Goal: Task Accomplishment & Management: Manage account settings

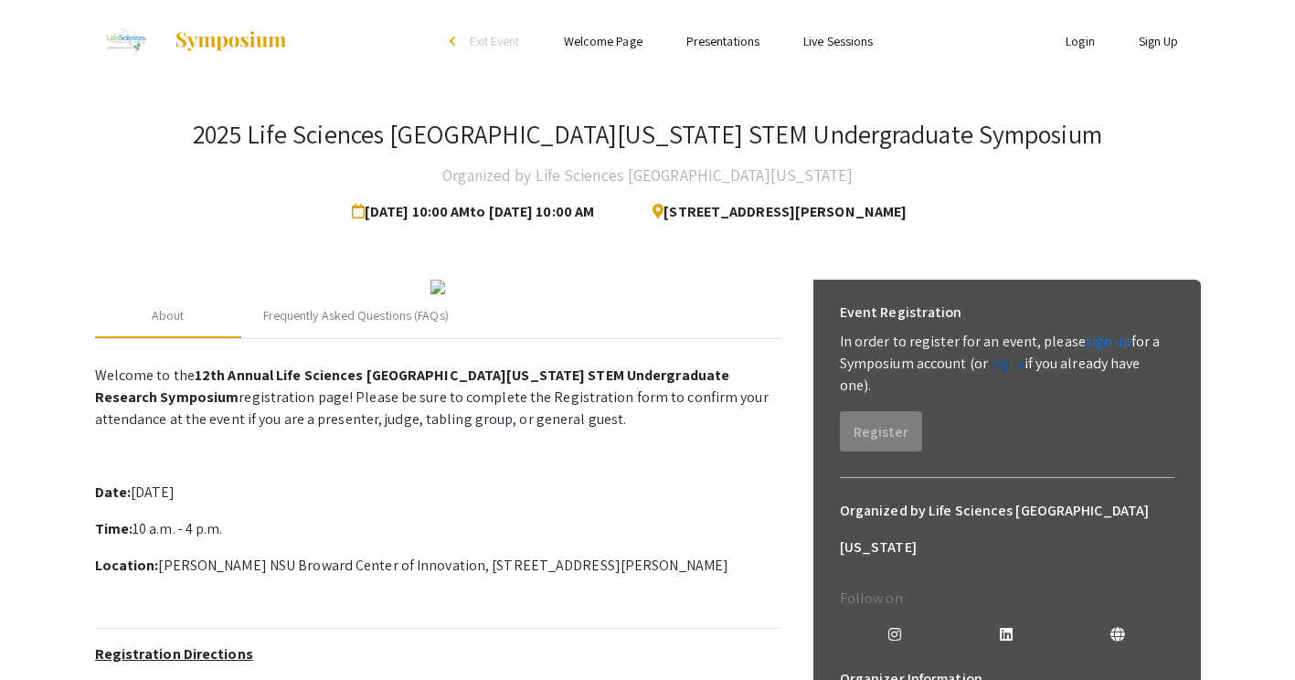
click at [1008, 361] on link "log in" at bounding box center [1006, 363] width 37 height 19
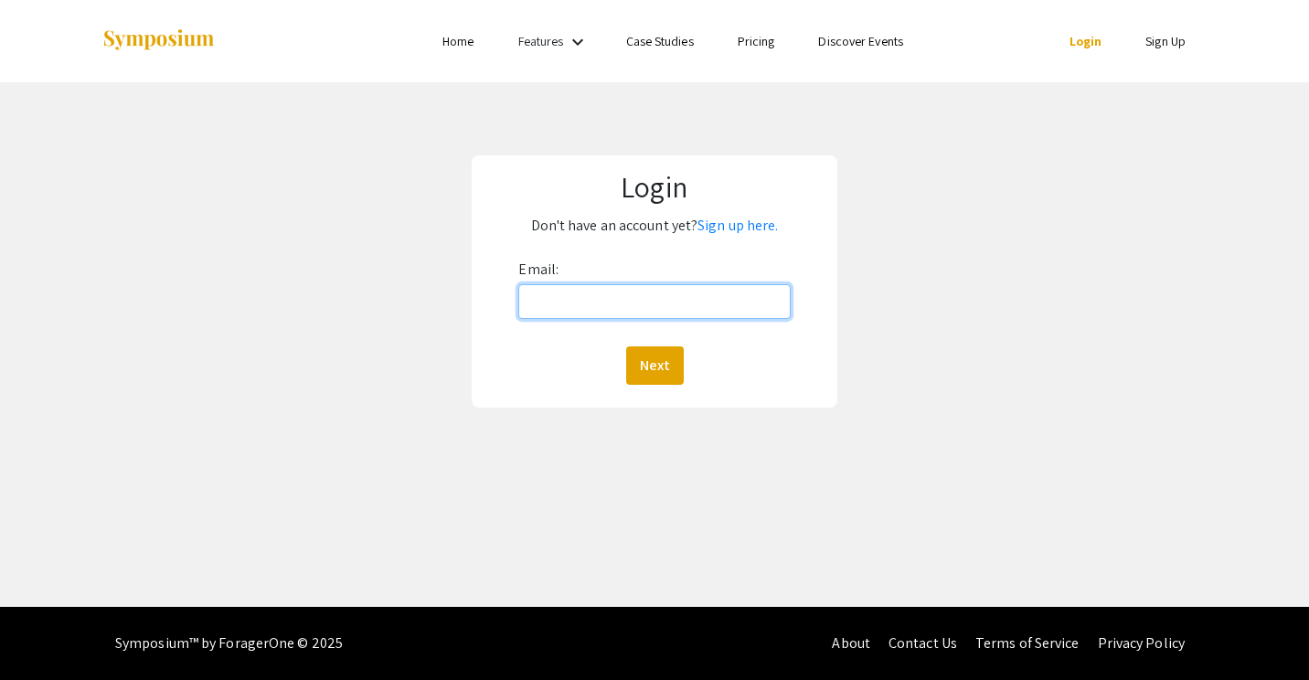
click at [740, 309] on input "Email:" at bounding box center [654, 301] width 272 height 35
type input "[EMAIL_ADDRESS][DOMAIN_NAME]"
click at [626, 346] on button "Next" at bounding box center [655, 365] width 58 height 38
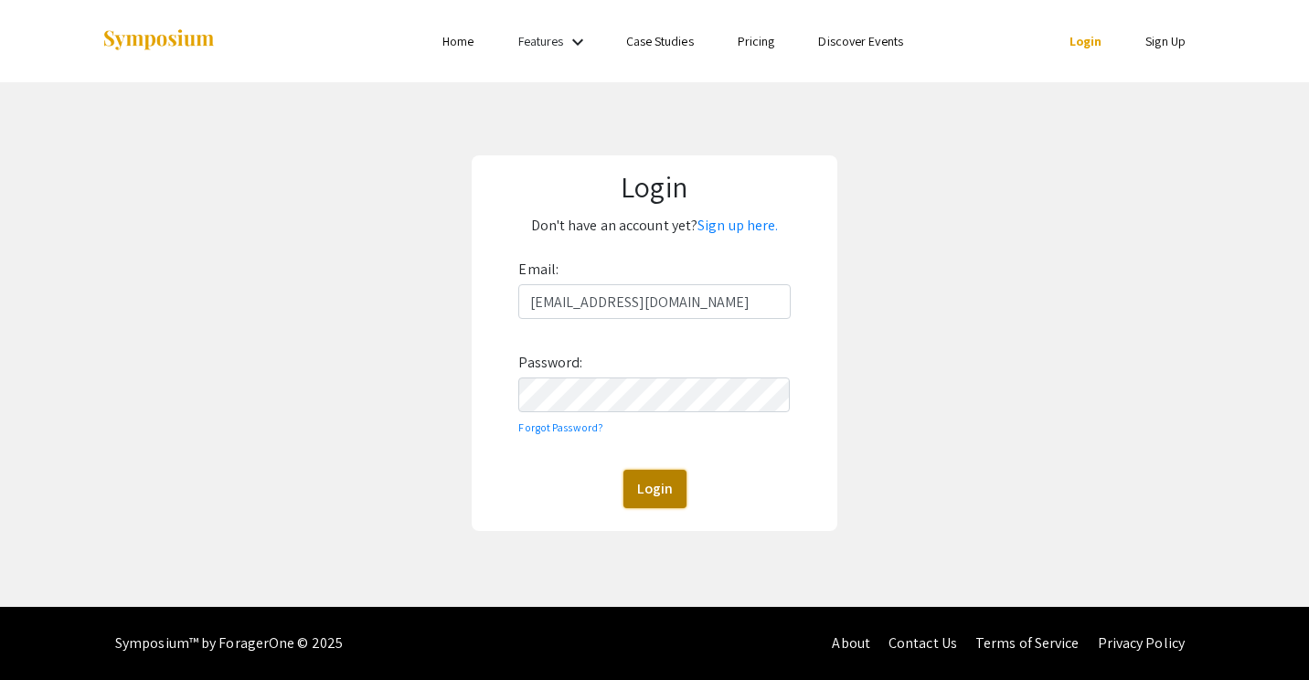
click at [660, 485] on button "Login" at bounding box center [654, 489] width 63 height 38
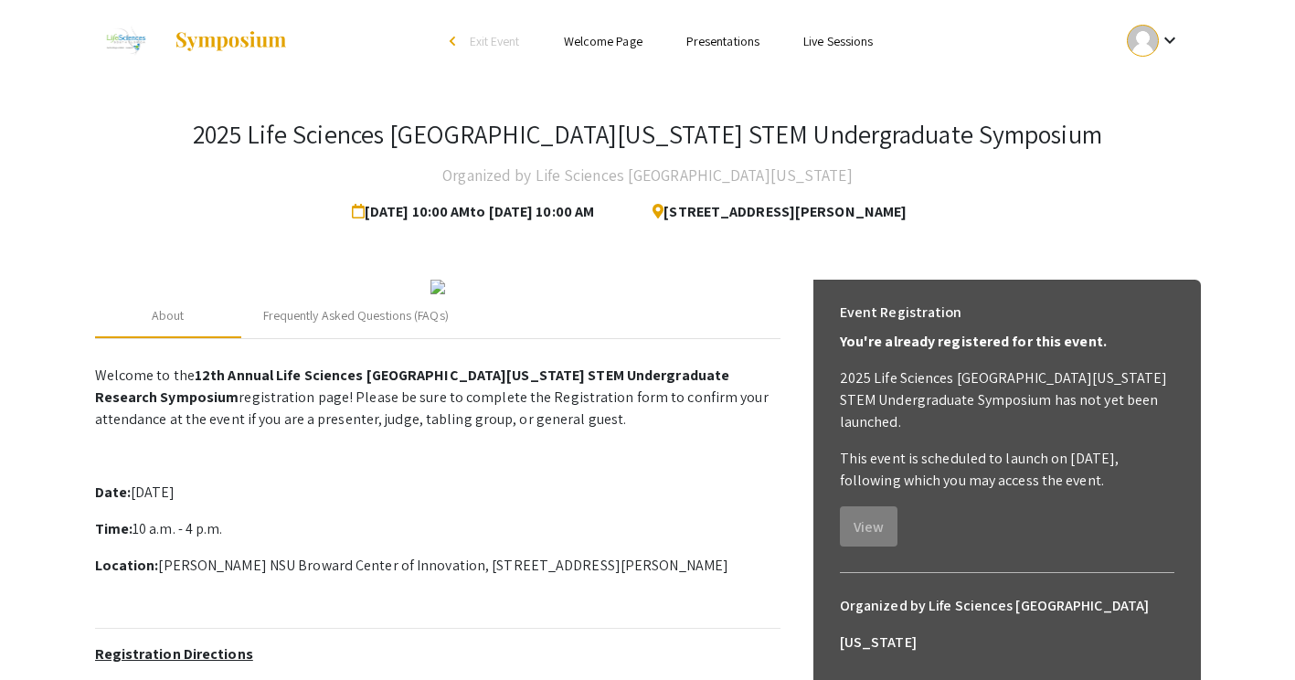
click at [1156, 47] on div at bounding box center [1143, 41] width 32 height 32
click at [1165, 121] on button "My Submissions" at bounding box center [1165, 134] width 112 height 44
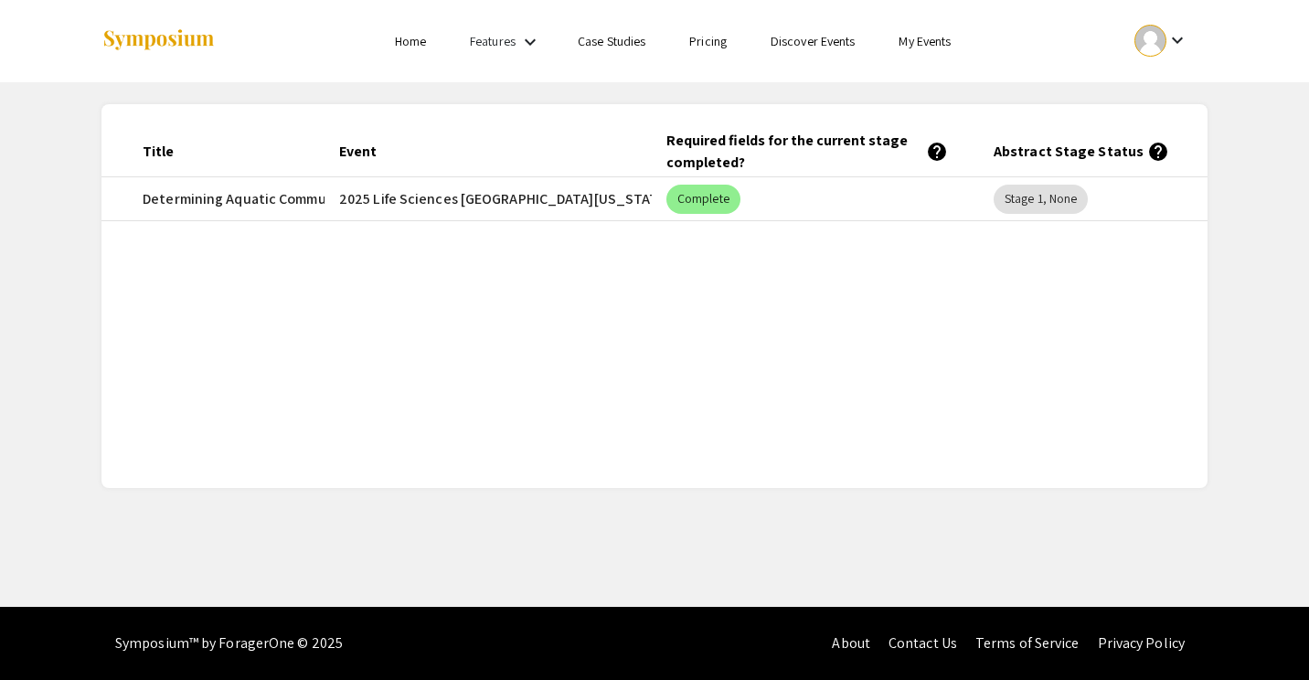
scroll to position [0, 282]
